Goal: Task Accomplishment & Management: Use online tool/utility

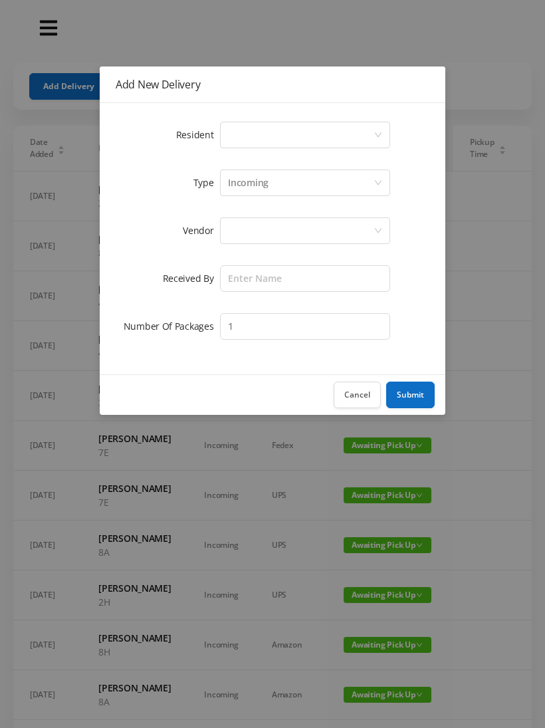
click at [247, 134] on div "Select a person" at bounding box center [301, 134] width 146 height 25
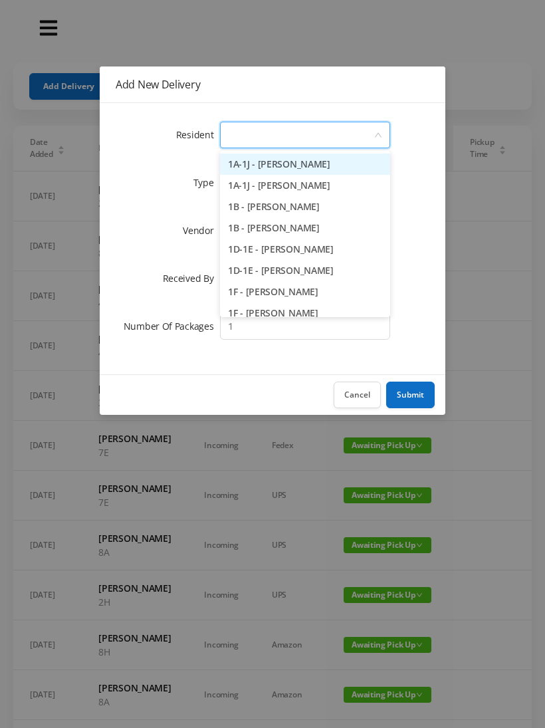
type input "5"
click at [316, 165] on li "5A - [PERSON_NAME] (Fried)" at bounding box center [305, 163] width 170 height 21
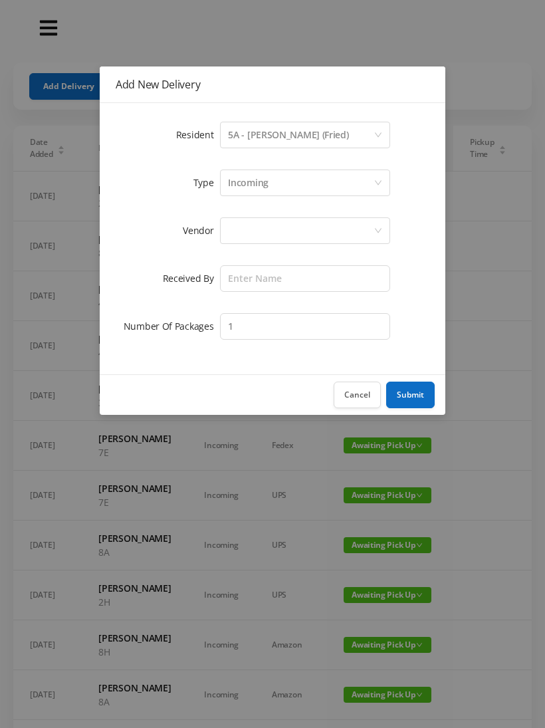
click at [256, 226] on div at bounding box center [301, 230] width 146 height 25
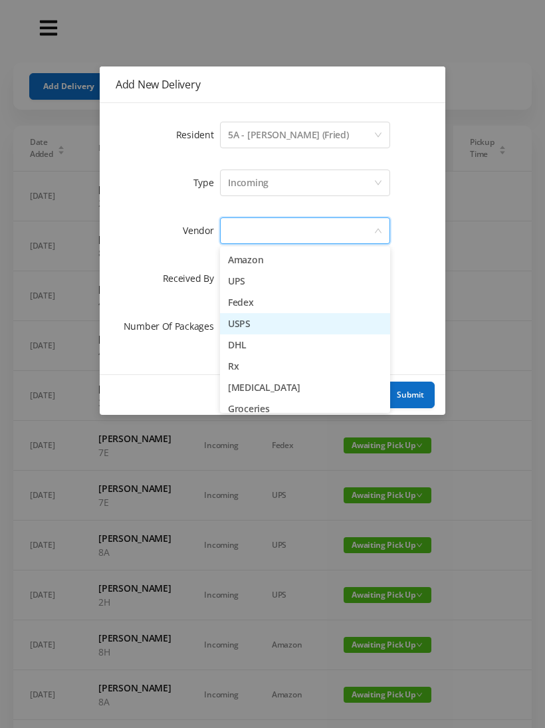
click at [265, 333] on li "USPS" at bounding box center [305, 323] width 170 height 21
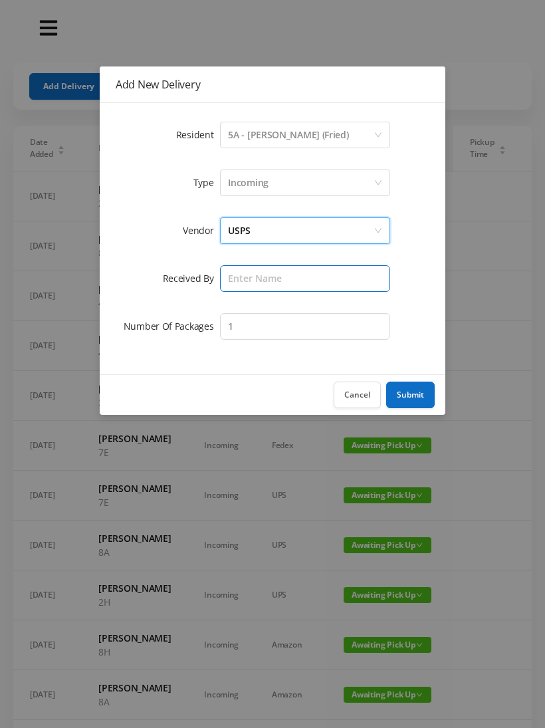
click at [249, 283] on input "text" at bounding box center [305, 278] width 170 height 27
type input "[PERSON_NAME]"
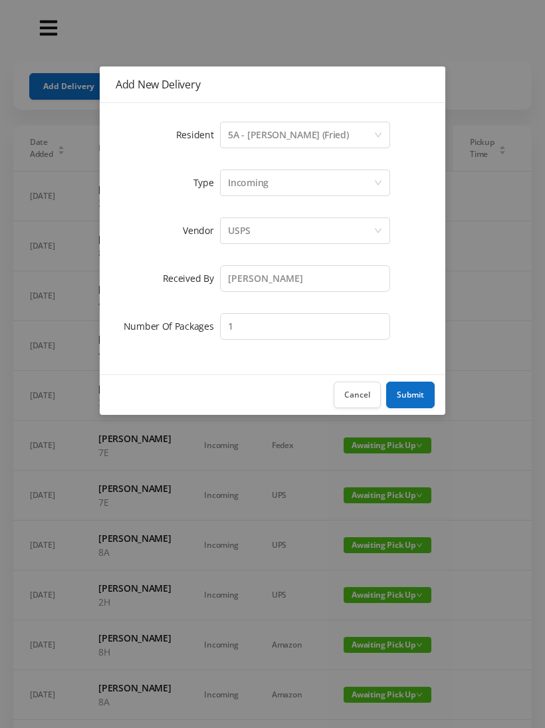
click at [427, 400] on button "Submit" at bounding box center [410, 394] width 49 height 27
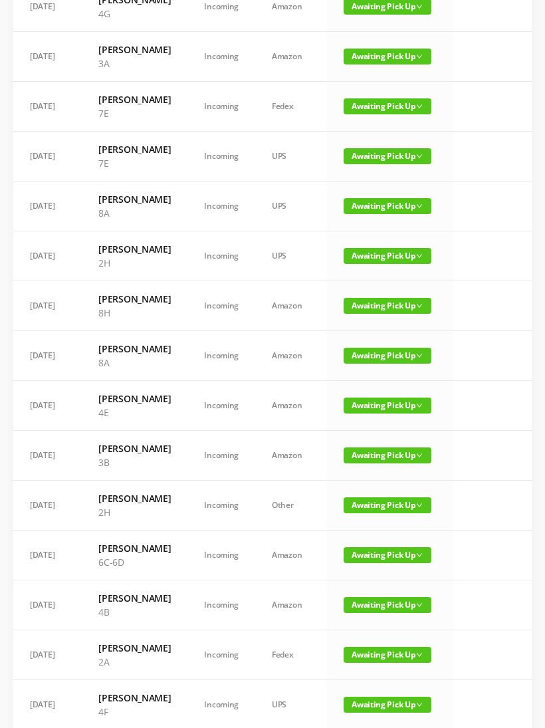
scroll to position [407, 0]
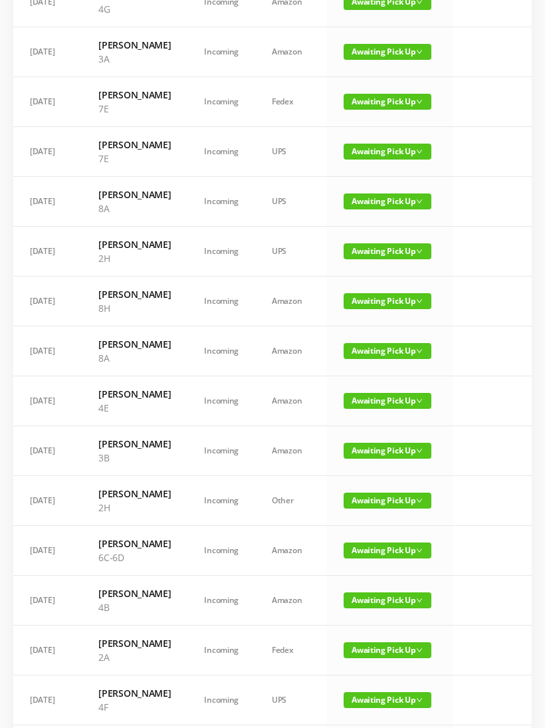
click at [367, 458] on span "Awaiting Pick Up" at bounding box center [388, 451] width 88 height 16
click at [364, 648] on link "Picked Up" at bounding box center [375, 643] width 86 height 21
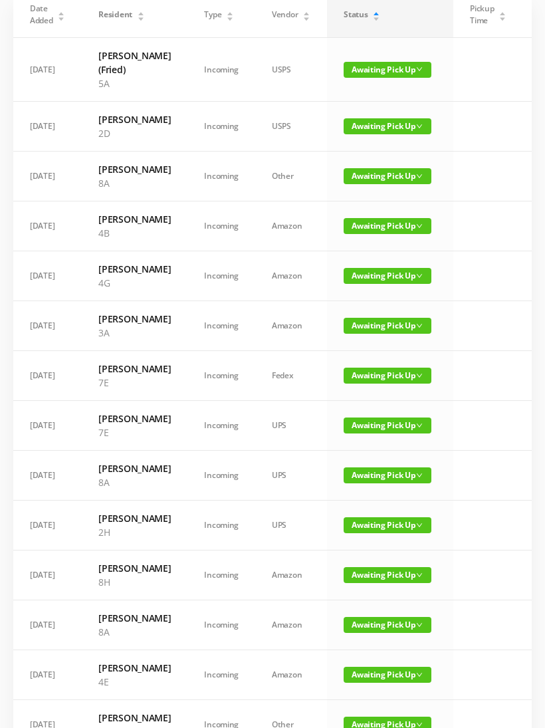
scroll to position [131, 0]
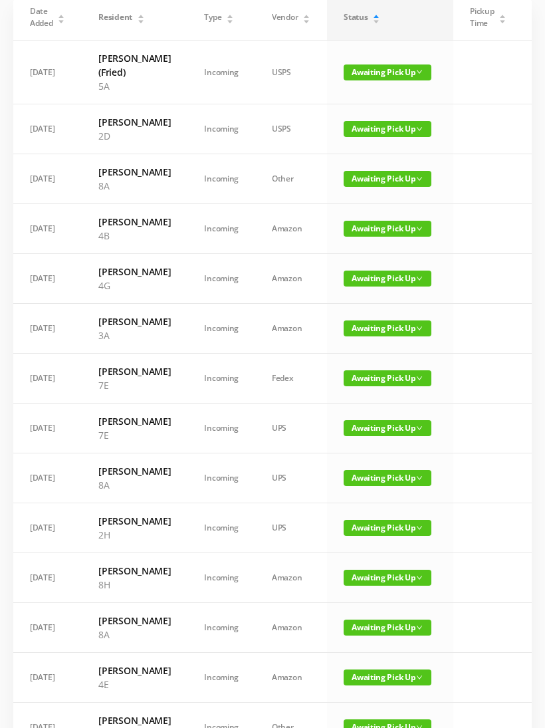
click at [345, 286] on span "Awaiting Pick Up" at bounding box center [388, 278] width 88 height 16
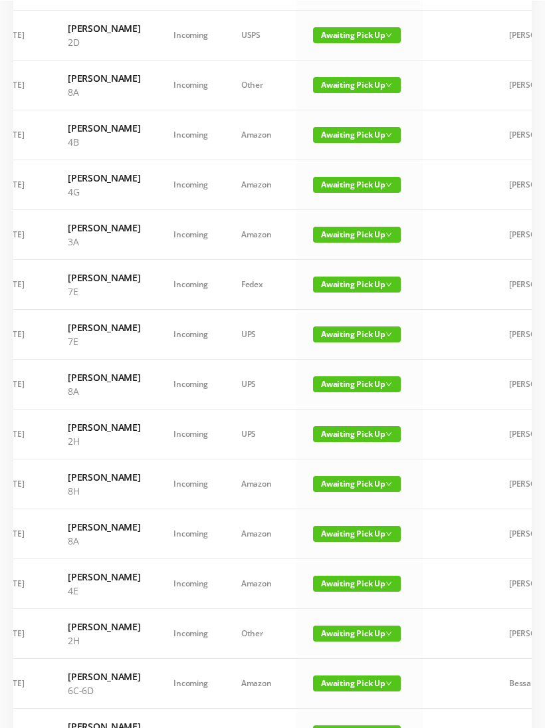
scroll to position [225, 0]
click at [334, 193] on span "Awaiting Pick Up" at bounding box center [357, 185] width 88 height 16
click at [318, 275] on link "Picked Up" at bounding box center [344, 273] width 86 height 21
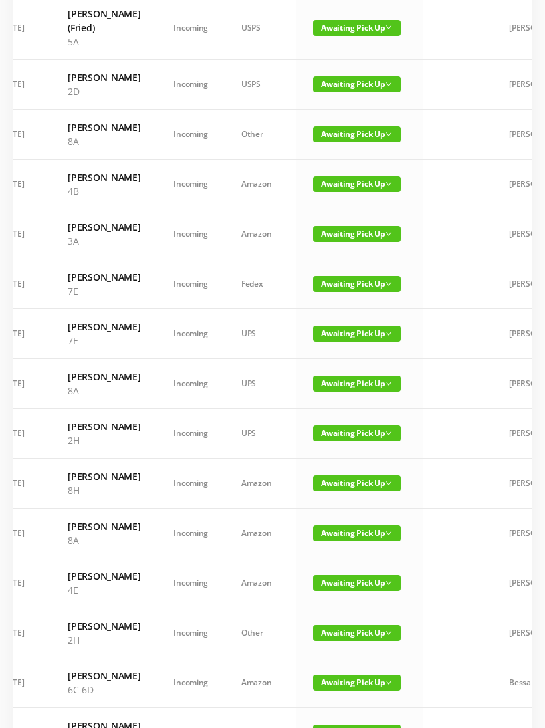
scroll to position [0, 0]
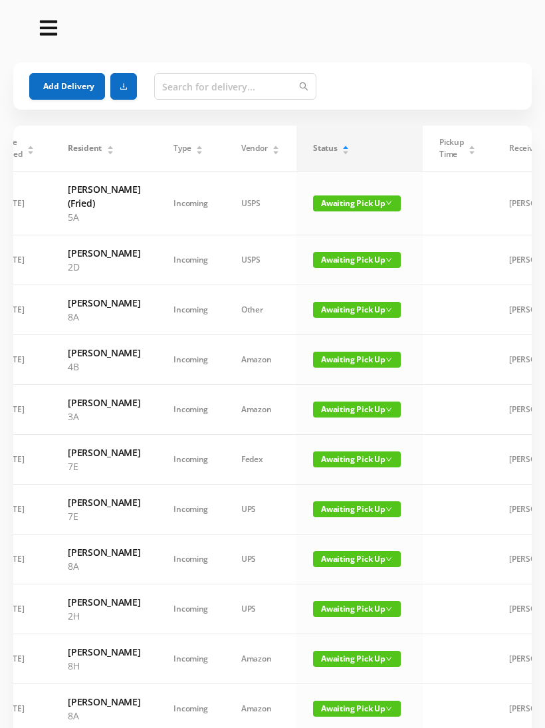
click at [42, 78] on button "Add Delivery" at bounding box center [67, 86] width 76 height 27
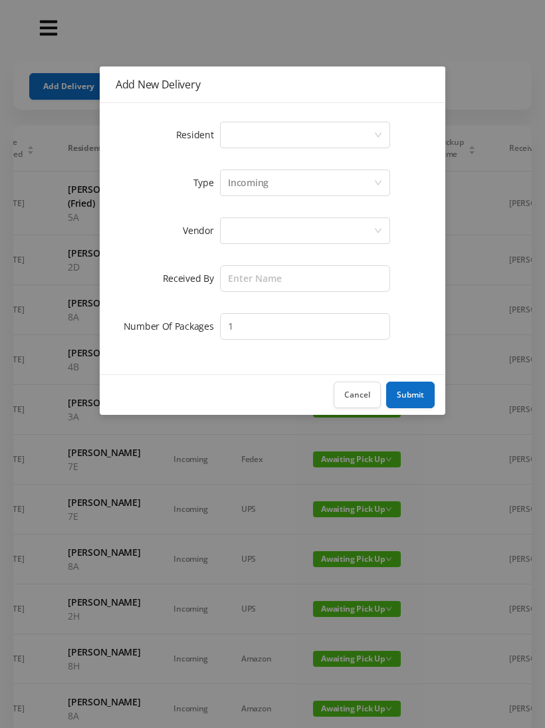
click at [232, 142] on div "Select a person" at bounding box center [301, 134] width 146 height 25
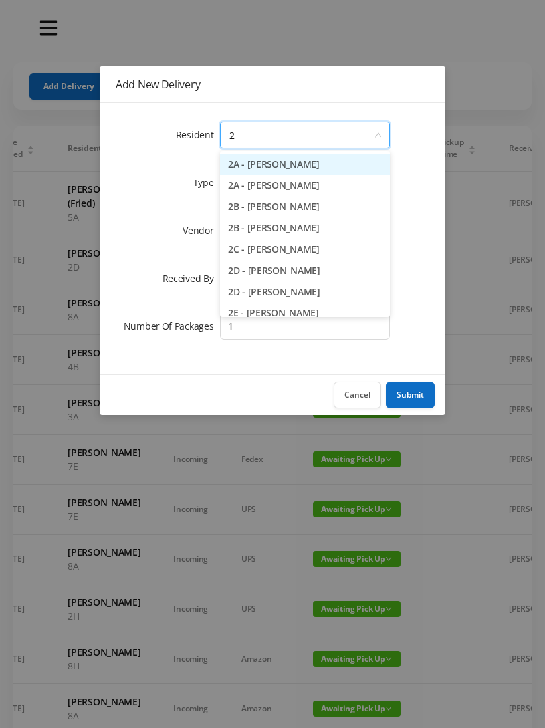
type input "2e"
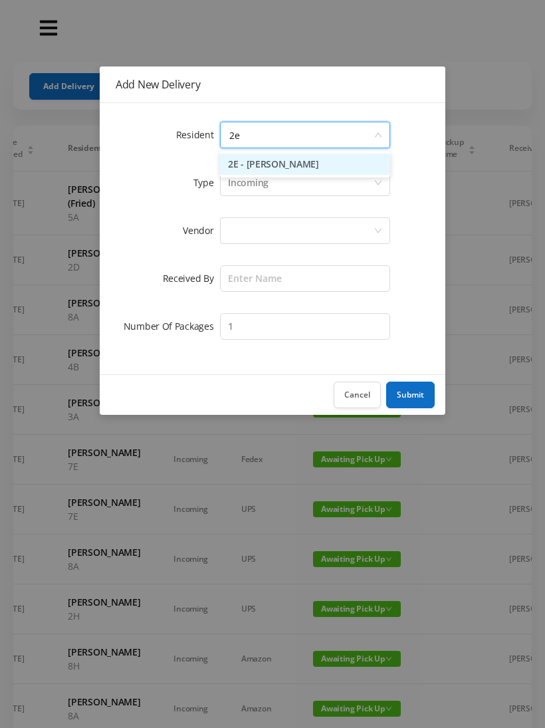
click at [245, 156] on li "2E - [PERSON_NAME]" at bounding box center [305, 163] width 170 height 21
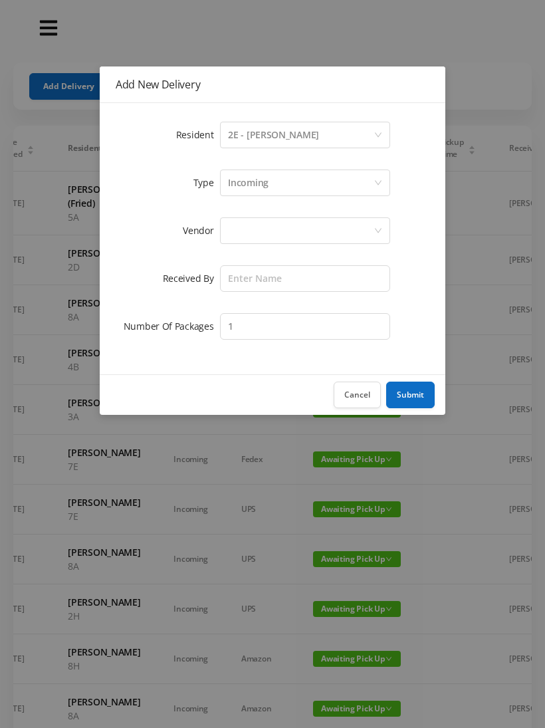
click at [384, 223] on div at bounding box center [305, 230] width 170 height 27
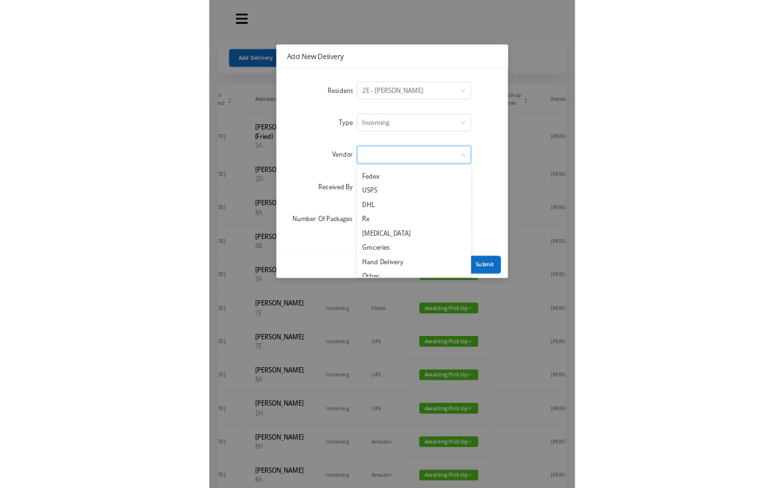
scroll to position [41, 0]
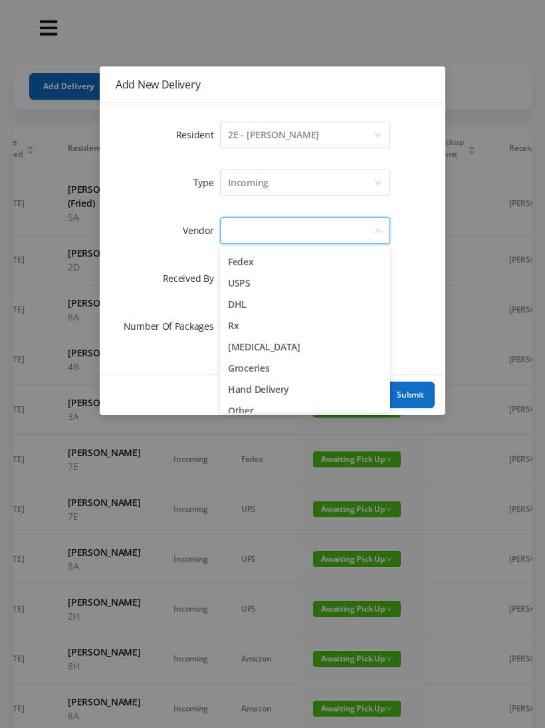
click at [241, 367] on li "Groceries" at bounding box center [305, 367] width 170 height 21
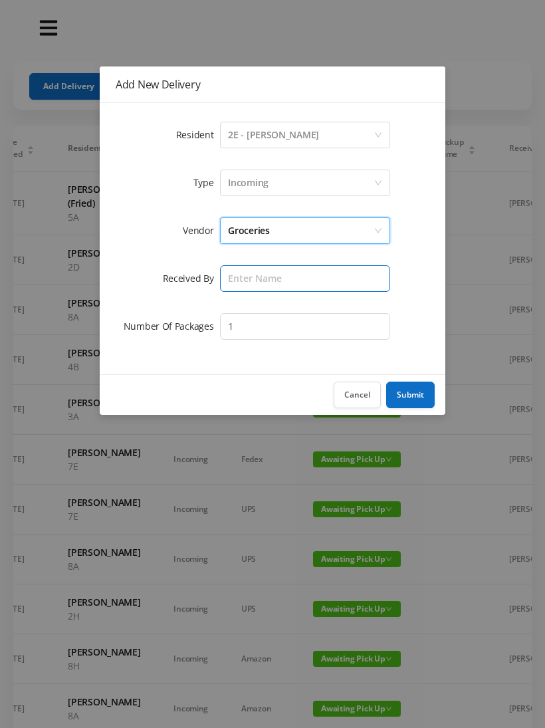
click at [233, 272] on input "text" at bounding box center [305, 278] width 170 height 27
type input "[PERSON_NAME]"
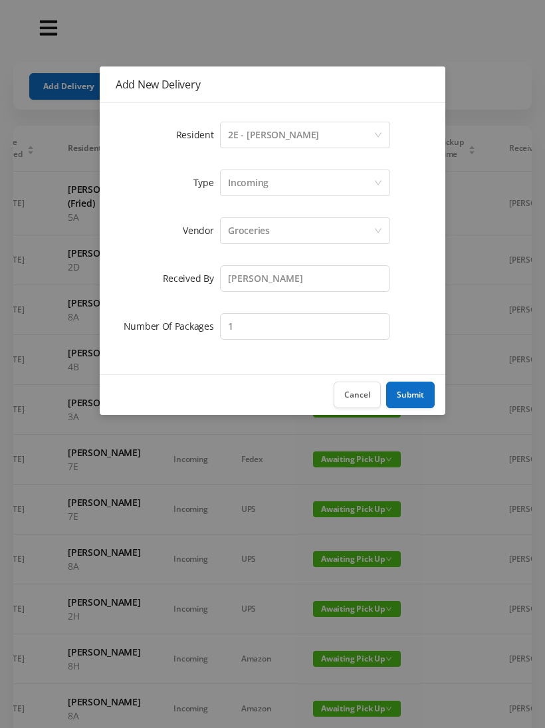
click at [411, 393] on button "Submit" at bounding box center [410, 394] width 49 height 27
